Goal: Task Accomplishment & Management: Use online tool/utility

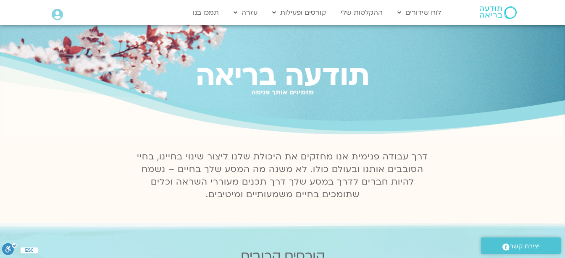
click at [58, 18] on icon at bounding box center [57, 15] width 11 height 12
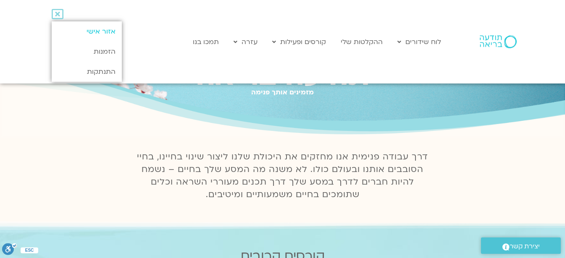
click at [89, 33] on link "אזור אישי" at bounding box center [87, 31] width 70 height 20
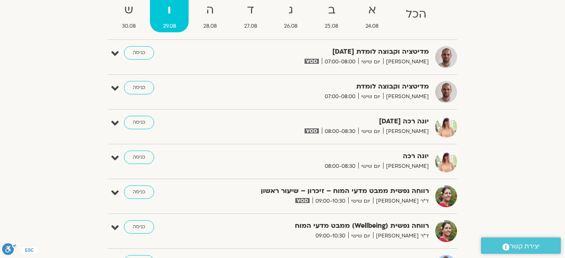
scroll to position [101, 0]
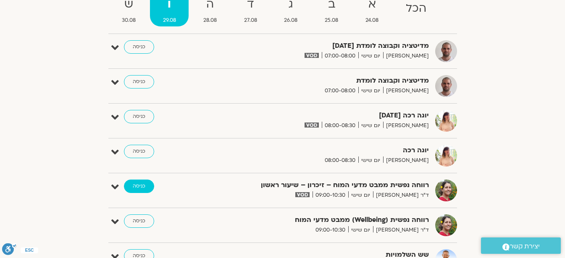
click at [141, 186] on link "כניסה" at bounding box center [139, 186] width 30 height 13
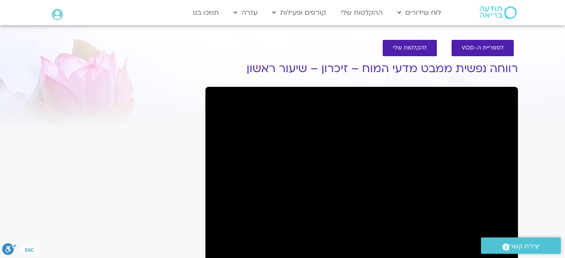
scroll to position [4, 0]
